Goal: Transaction & Acquisition: Download file/media

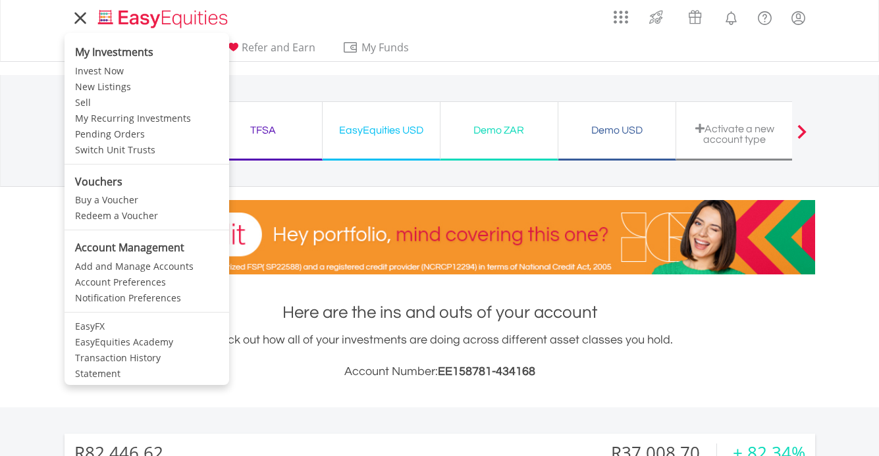
scroll to position [1, 1]
click at [78, 20] on icon at bounding box center [80, 18] width 18 height 16
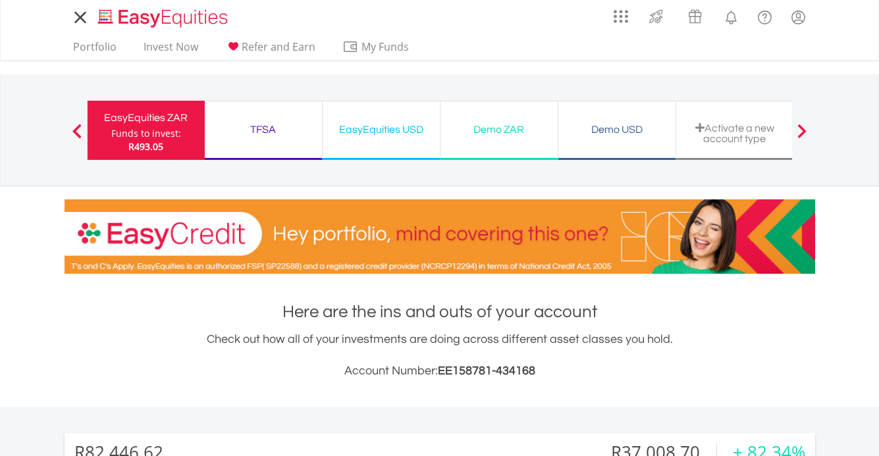
scroll to position [1, 0]
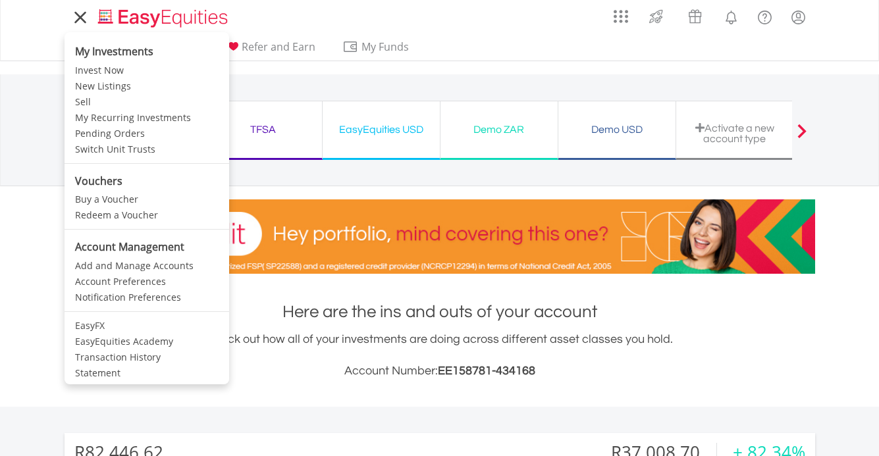
click at [104, 370] on link "Statement" at bounding box center [147, 373] width 165 height 16
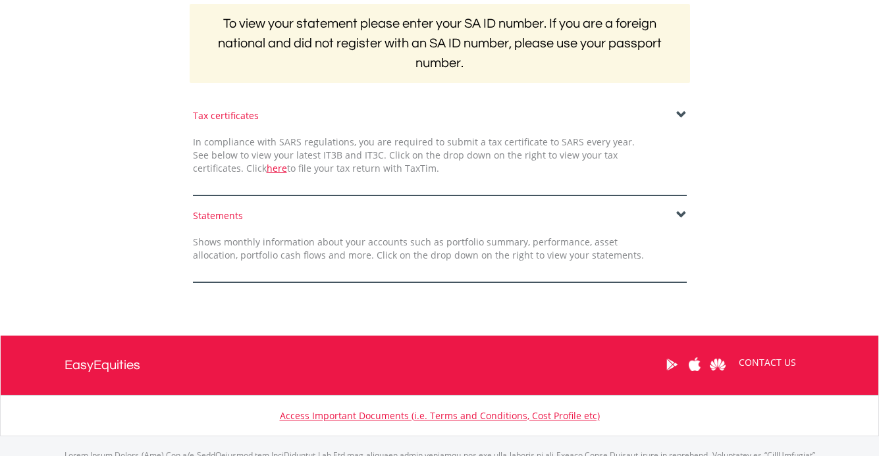
scroll to position [279, 0]
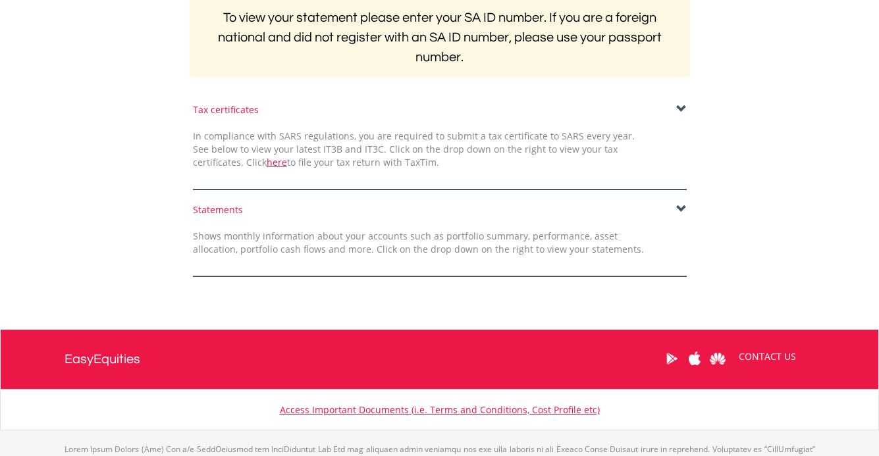
click at [684, 210] on span at bounding box center [681, 209] width 11 height 11
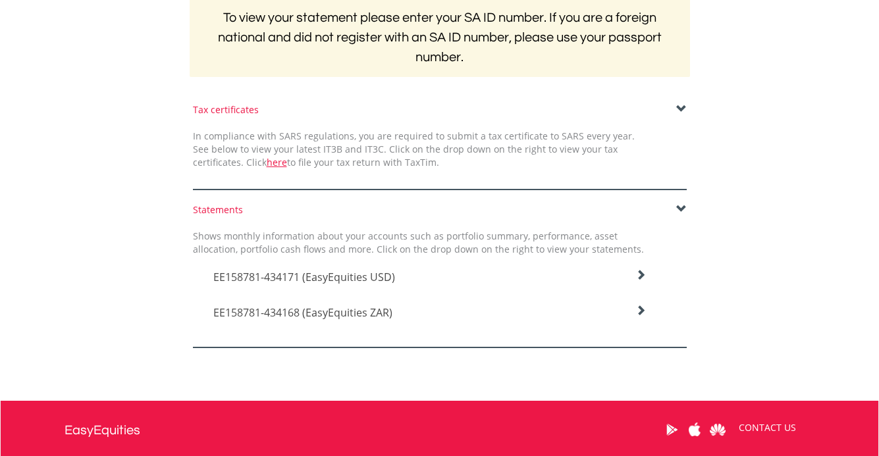
click at [644, 305] on icon at bounding box center [640, 310] width 11 height 11
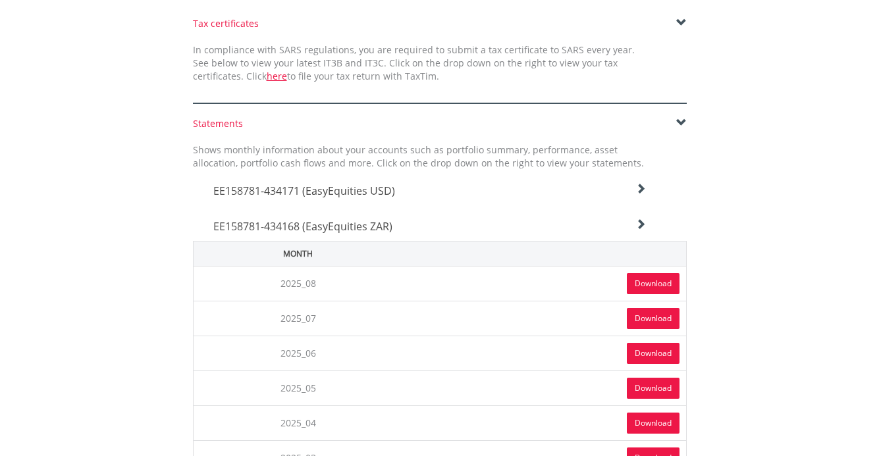
scroll to position [371, 0]
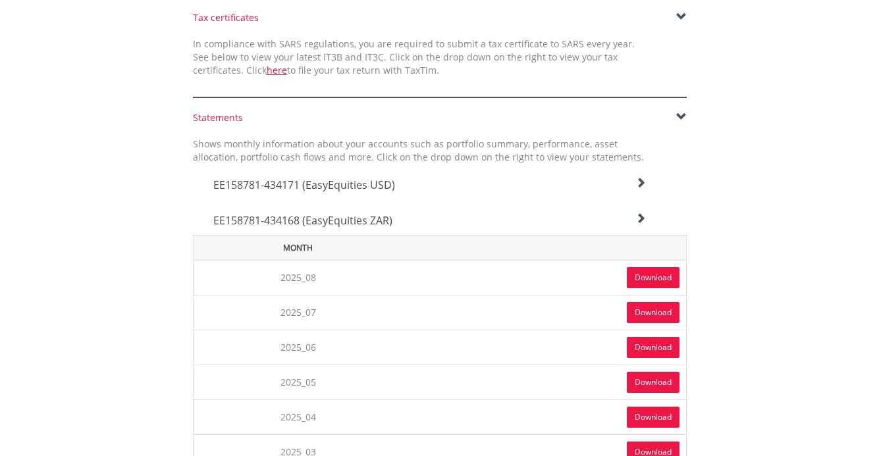
click at [643, 276] on link "Download" at bounding box center [653, 277] width 53 height 21
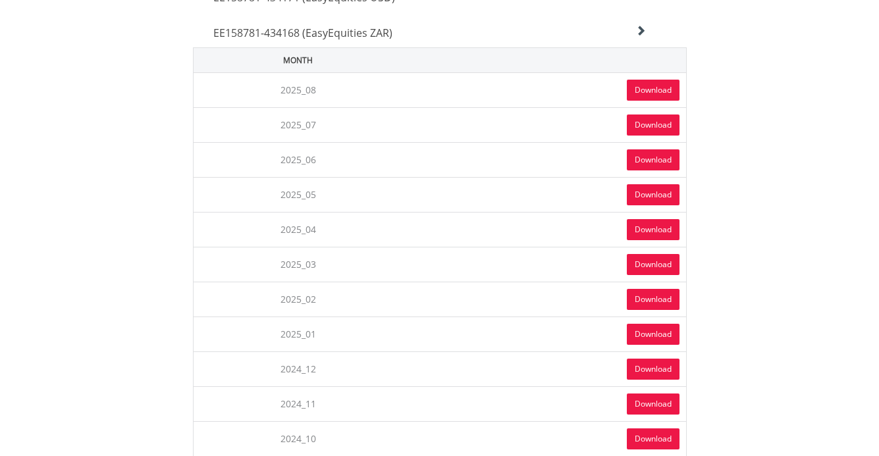
scroll to position [564, 0]
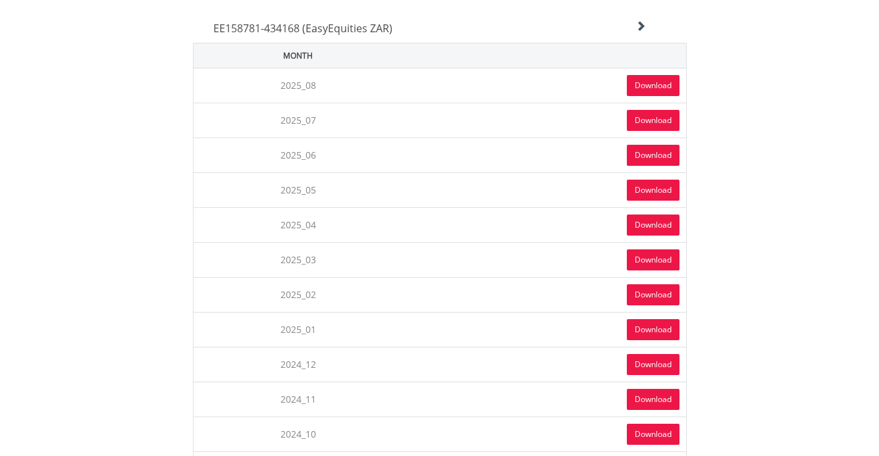
click at [643, 121] on link "Download" at bounding box center [653, 120] width 53 height 21
click at [655, 151] on link "Download" at bounding box center [653, 155] width 53 height 21
click at [655, 196] on link "Download" at bounding box center [653, 190] width 53 height 21
click at [656, 226] on link "Download" at bounding box center [653, 225] width 53 height 21
click at [659, 262] on link "Download" at bounding box center [653, 259] width 53 height 21
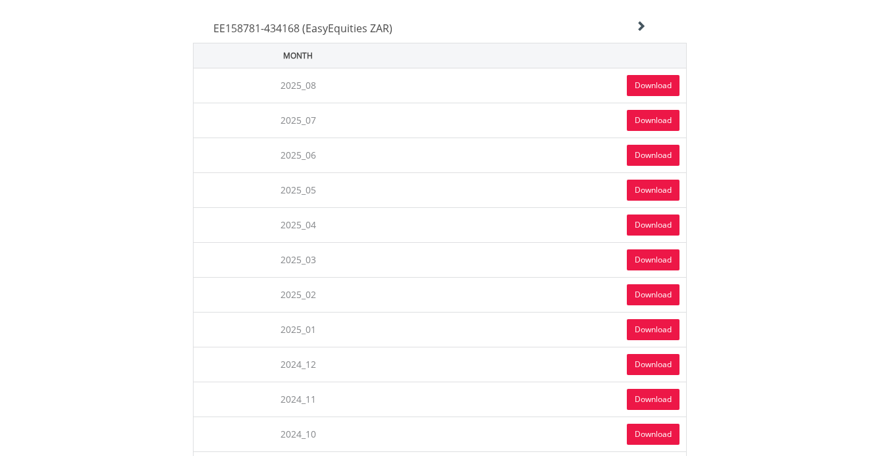
click at [658, 292] on link "Download" at bounding box center [653, 294] width 53 height 21
click at [681, 330] on td "Download" at bounding box center [544, 329] width 283 height 35
click at [666, 330] on link "Download" at bounding box center [653, 329] width 53 height 21
